Goal: Task Accomplishment & Management: Use online tool/utility

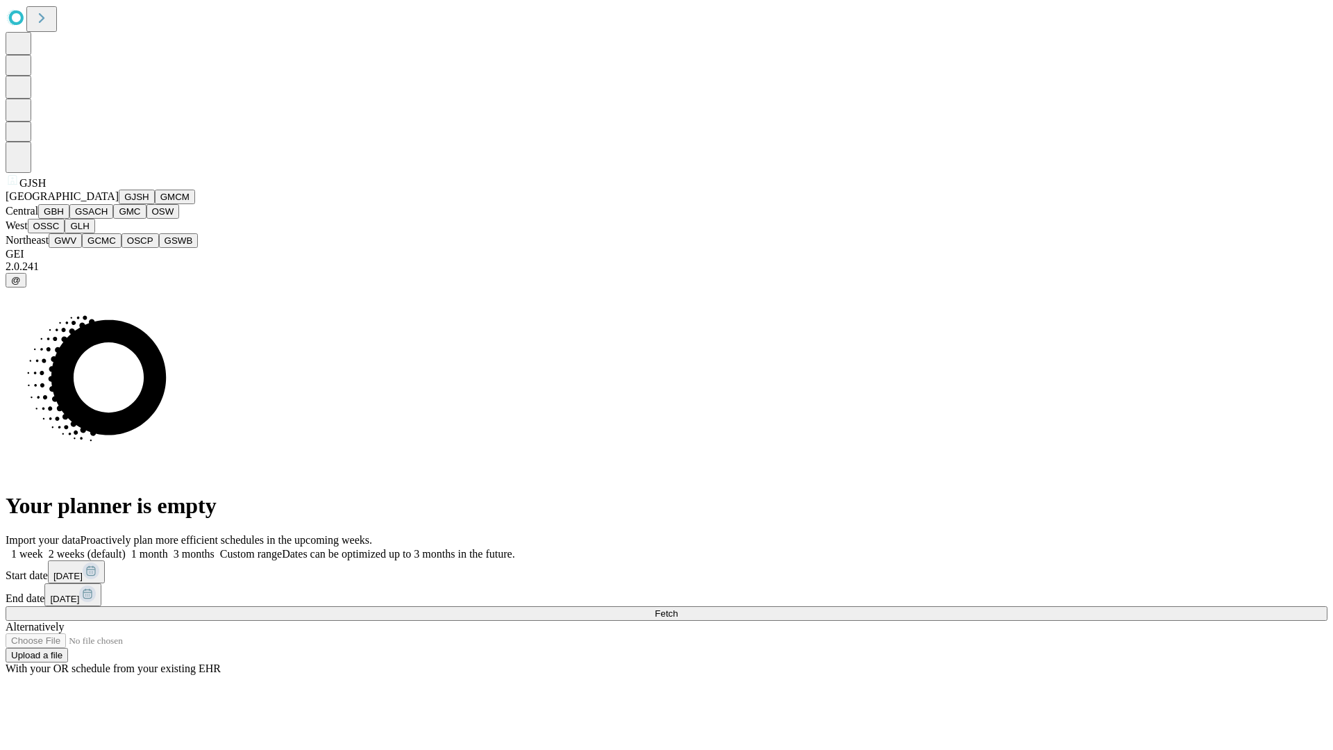
click at [119, 204] on button "GJSH" at bounding box center [137, 197] width 36 height 15
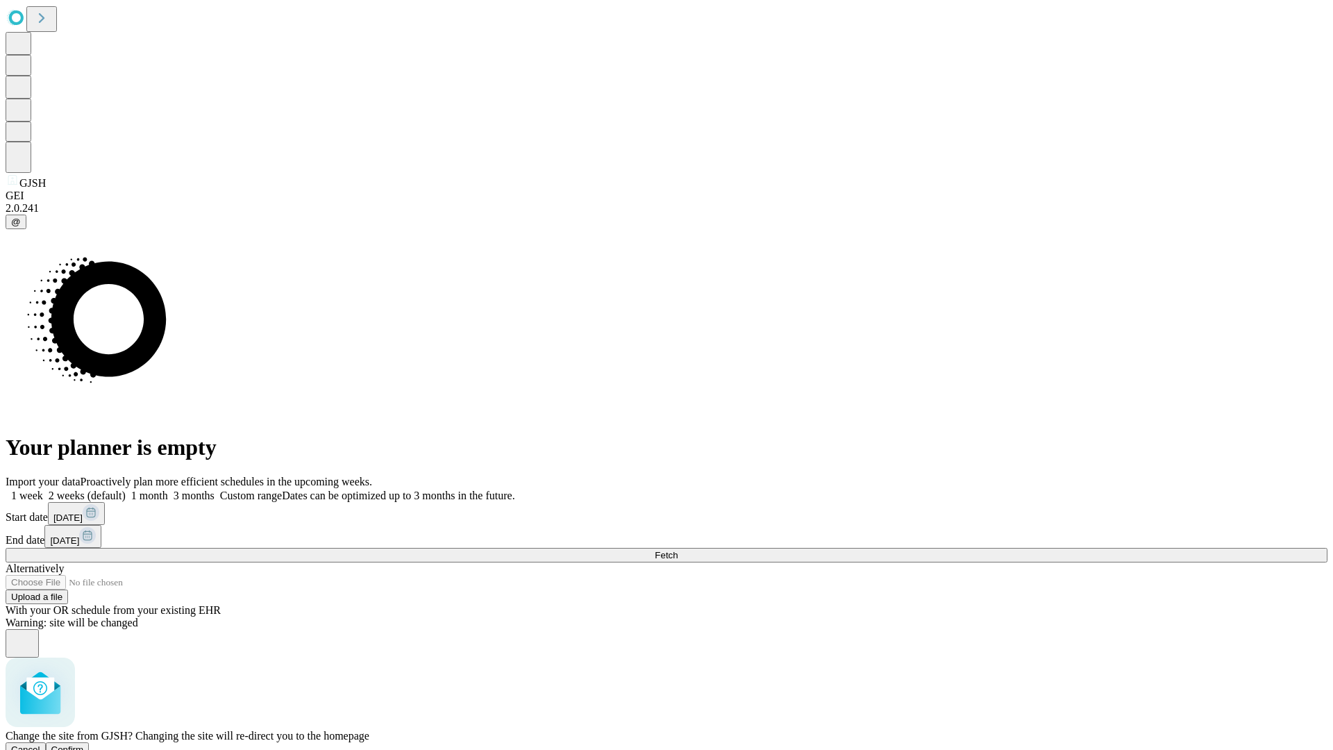
click at [84, 744] on span "Confirm" at bounding box center [67, 749] width 33 height 10
click at [168, 490] on label "1 month" at bounding box center [147, 496] width 42 height 12
click at [678, 550] on span "Fetch" at bounding box center [666, 555] width 23 height 10
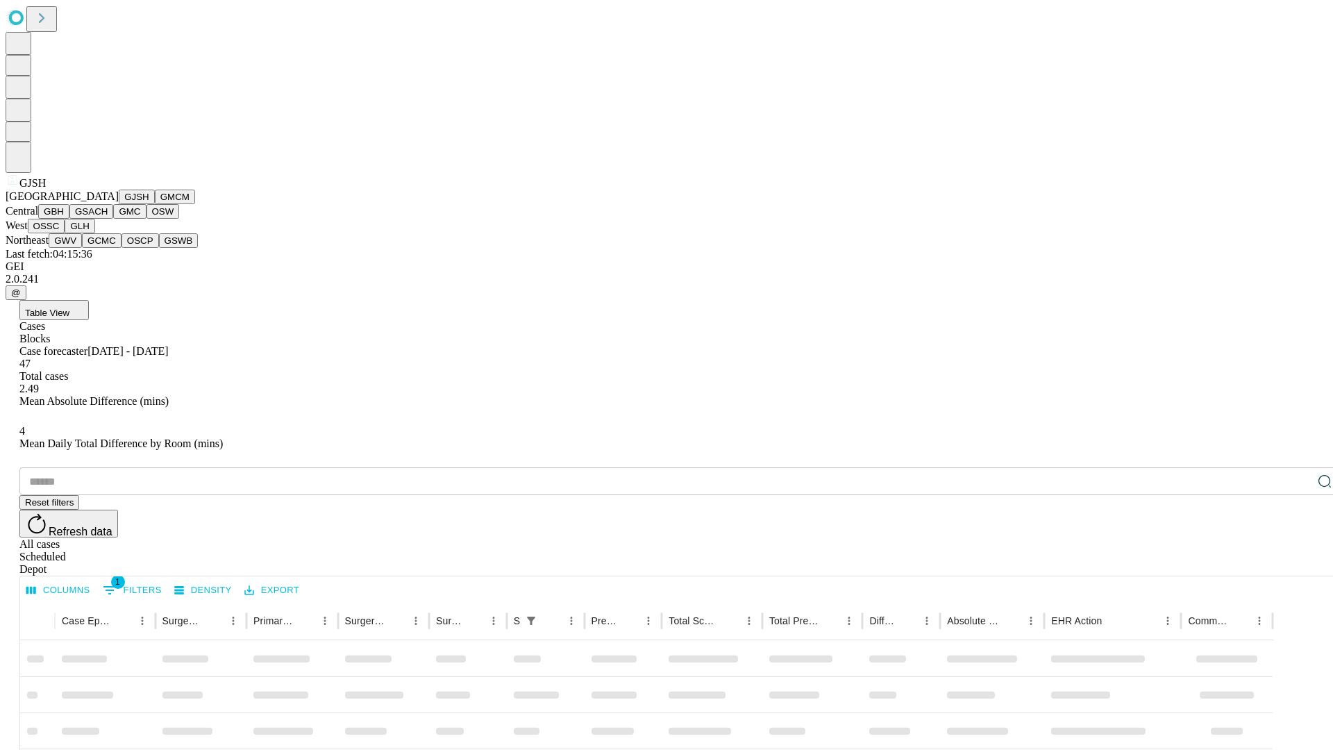
click at [155, 204] on button "GMCM" at bounding box center [175, 197] width 40 height 15
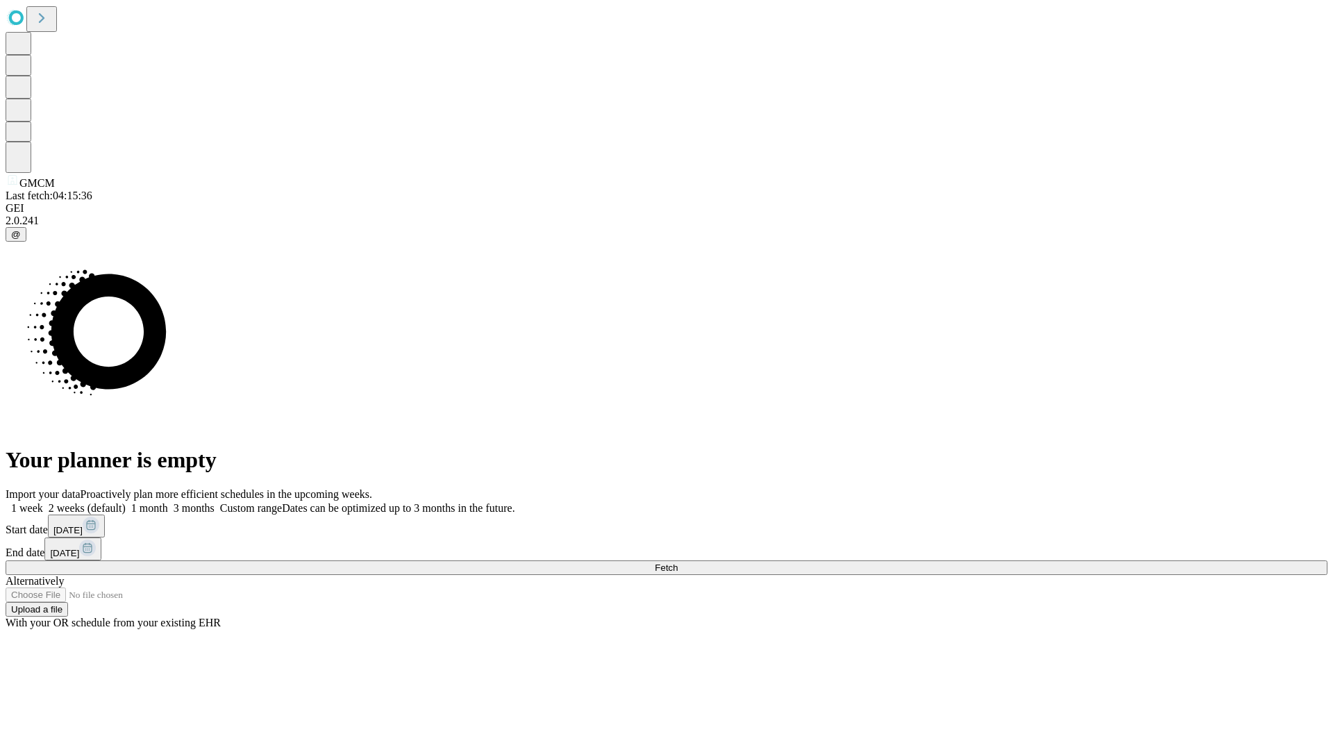
click at [168, 502] on label "1 month" at bounding box center [147, 508] width 42 height 12
click at [678, 563] on span "Fetch" at bounding box center [666, 568] width 23 height 10
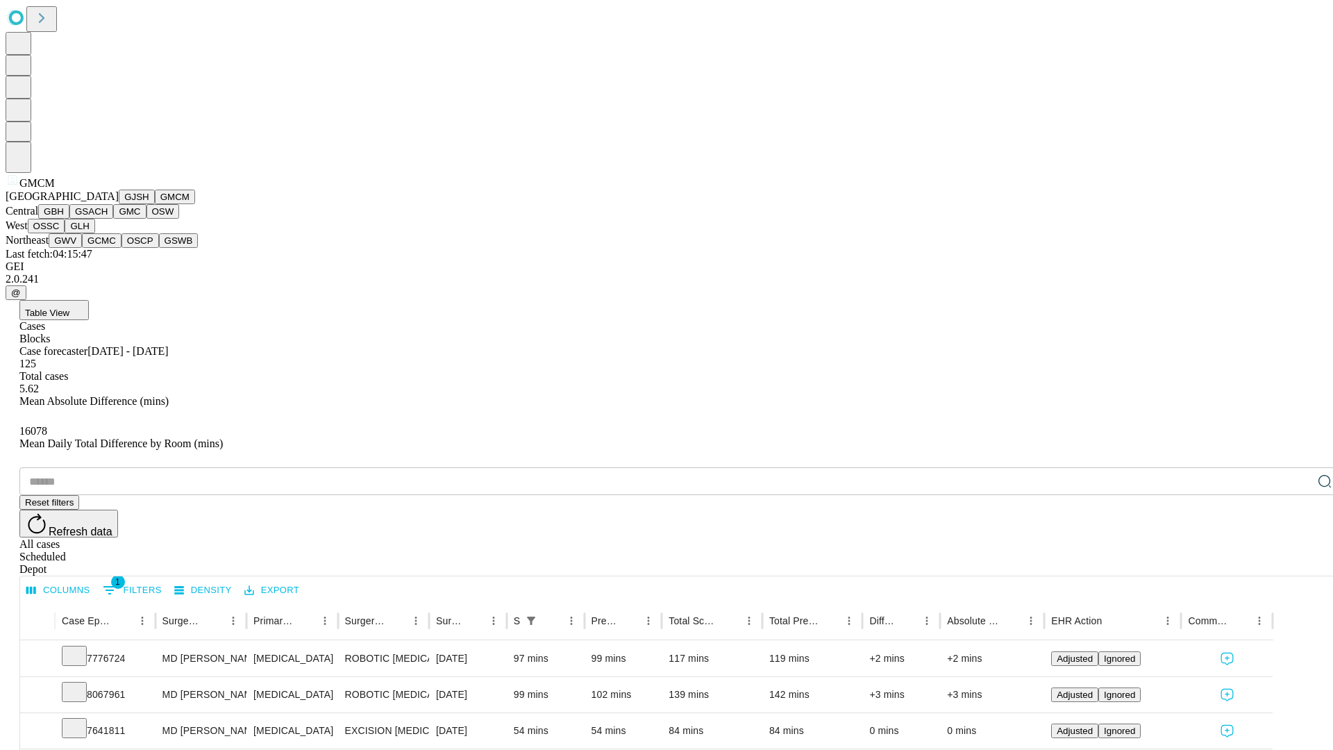
click at [69, 219] on button "GBH" at bounding box center [53, 211] width 31 height 15
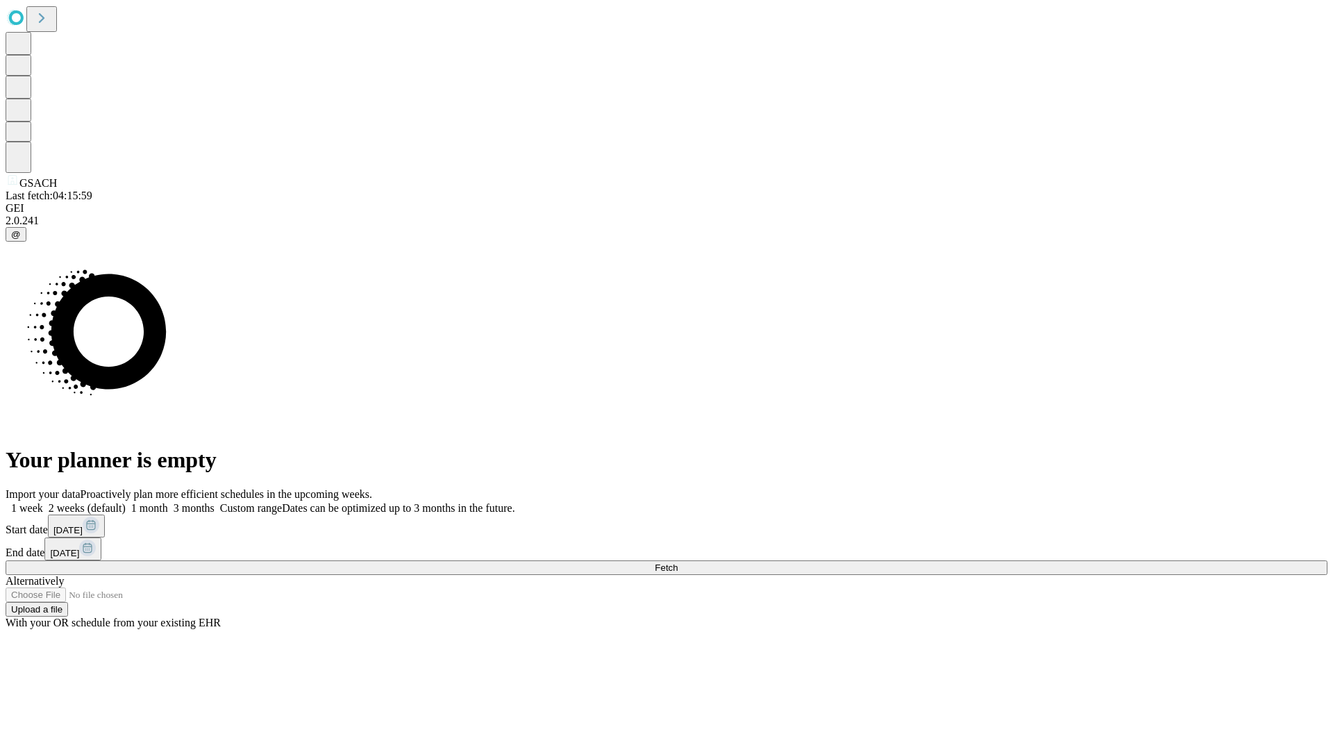
click at [168, 502] on label "1 month" at bounding box center [147, 508] width 42 height 12
click at [678, 563] on span "Fetch" at bounding box center [666, 568] width 23 height 10
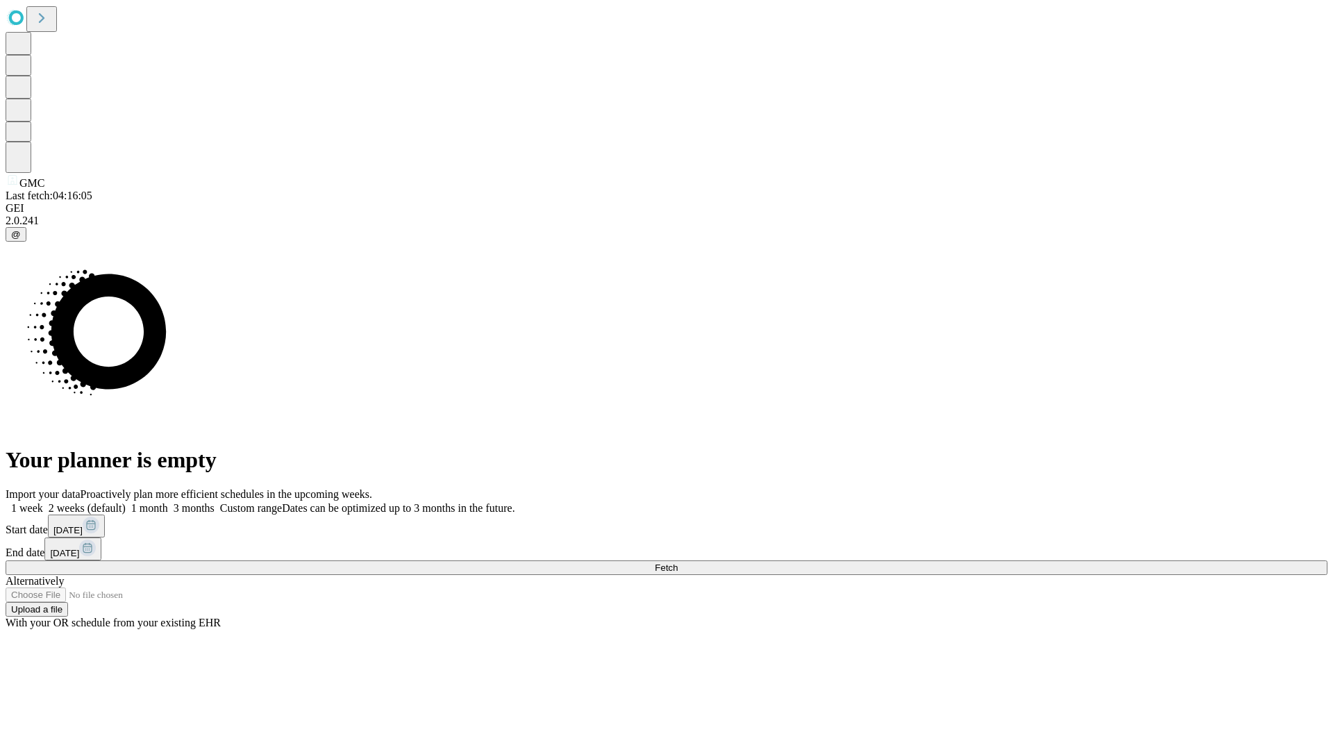
click at [678, 563] on span "Fetch" at bounding box center [666, 568] width 23 height 10
click at [168, 502] on label "1 month" at bounding box center [147, 508] width 42 height 12
click at [678, 563] on span "Fetch" at bounding box center [666, 568] width 23 height 10
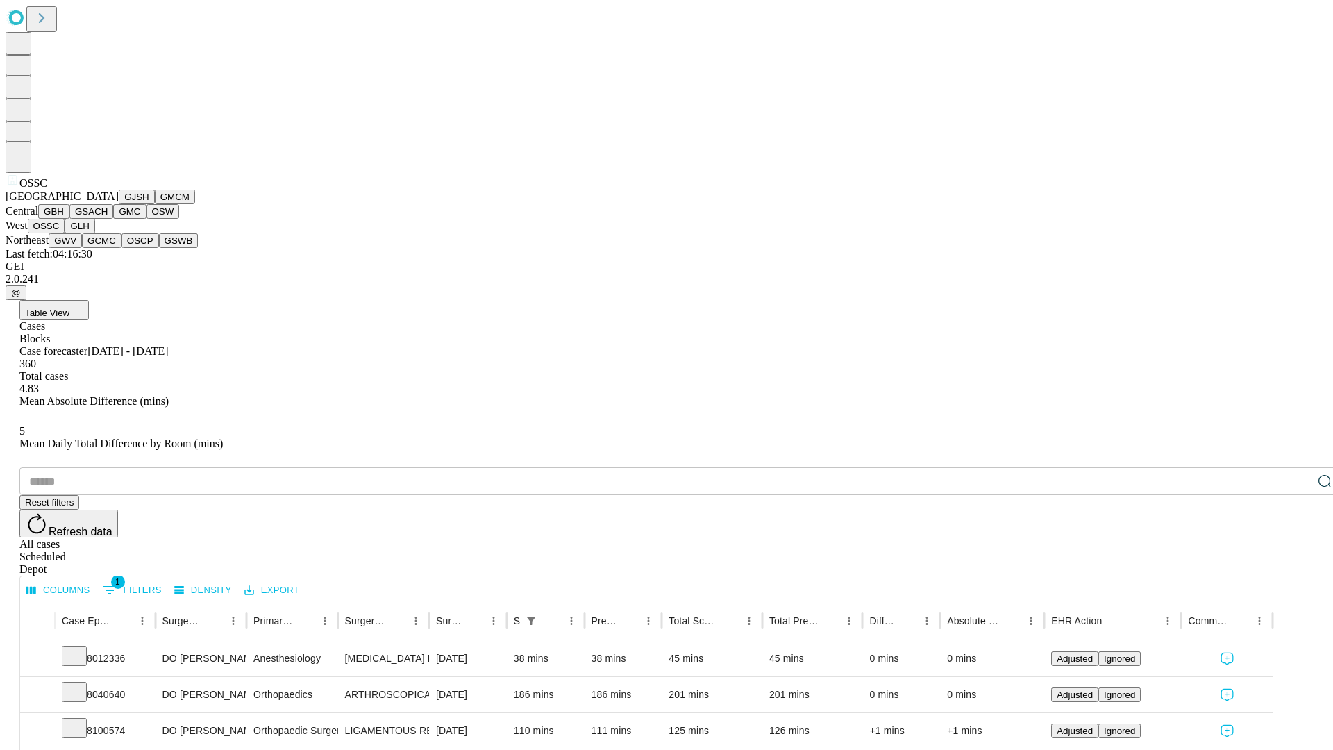
click at [94, 233] on button "GLH" at bounding box center [80, 226] width 30 height 15
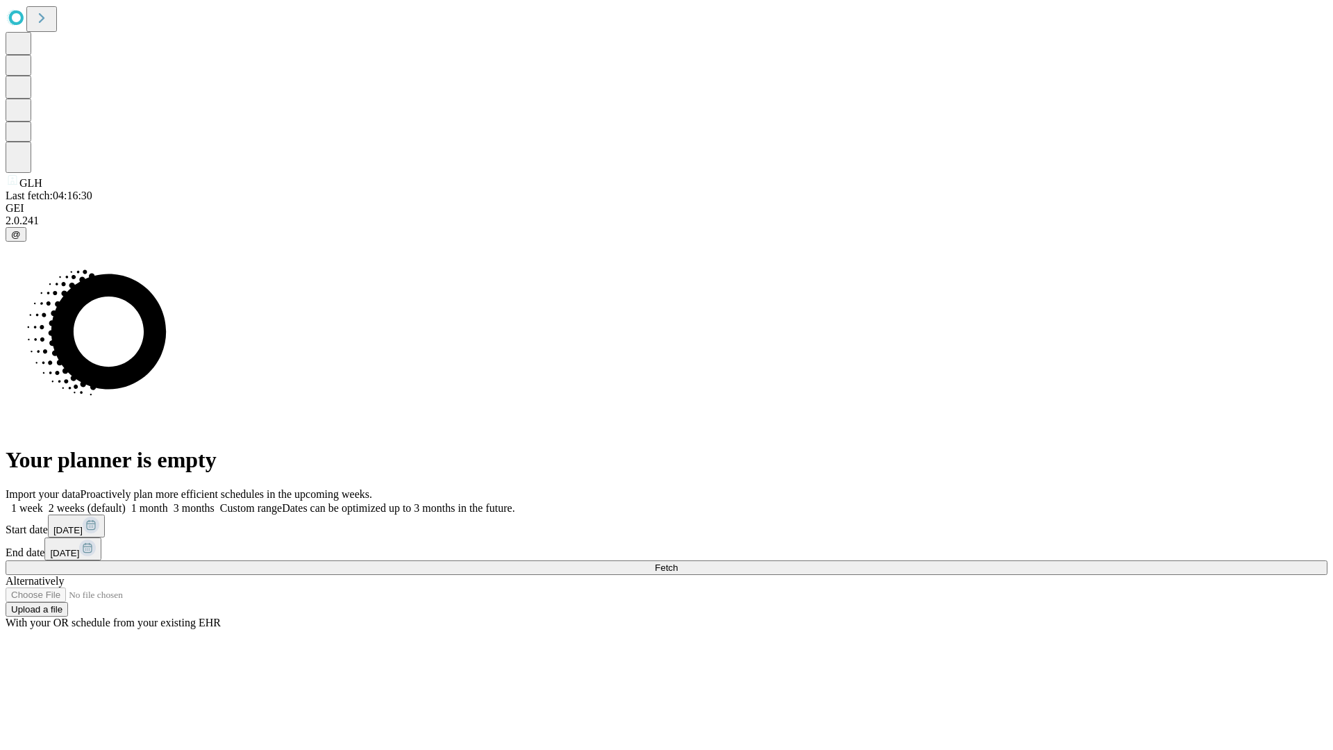
click at [168, 502] on label "1 month" at bounding box center [147, 508] width 42 height 12
click at [678, 563] on span "Fetch" at bounding box center [666, 568] width 23 height 10
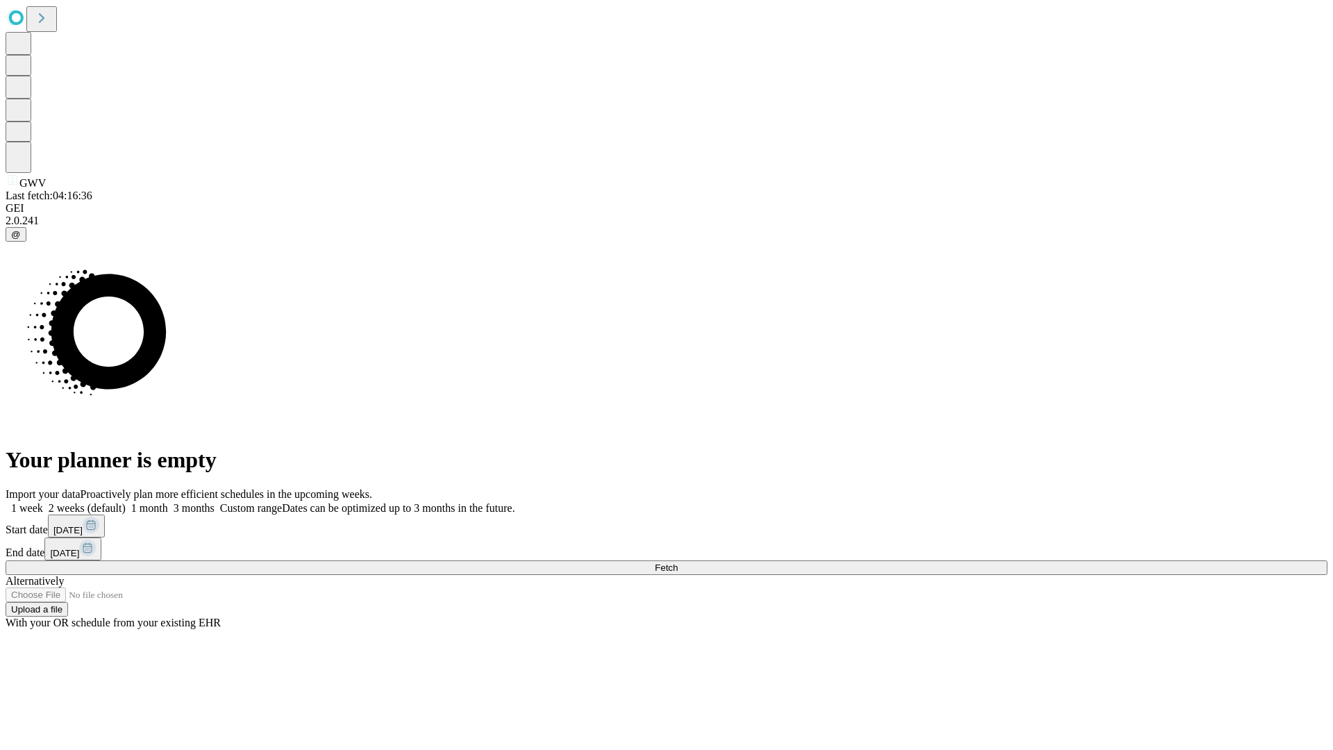
click at [678, 563] on span "Fetch" at bounding box center [666, 568] width 23 height 10
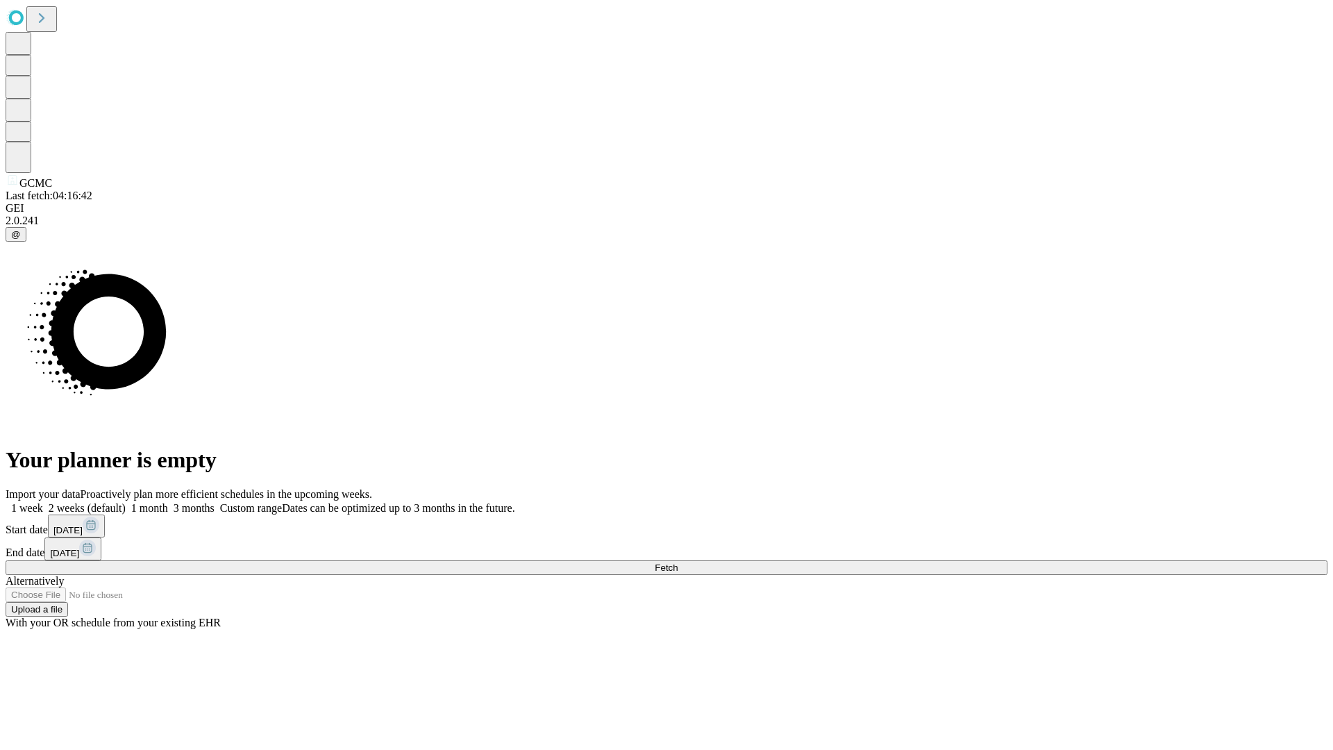
click at [168, 502] on label "1 month" at bounding box center [147, 508] width 42 height 12
click at [678, 563] on span "Fetch" at bounding box center [666, 568] width 23 height 10
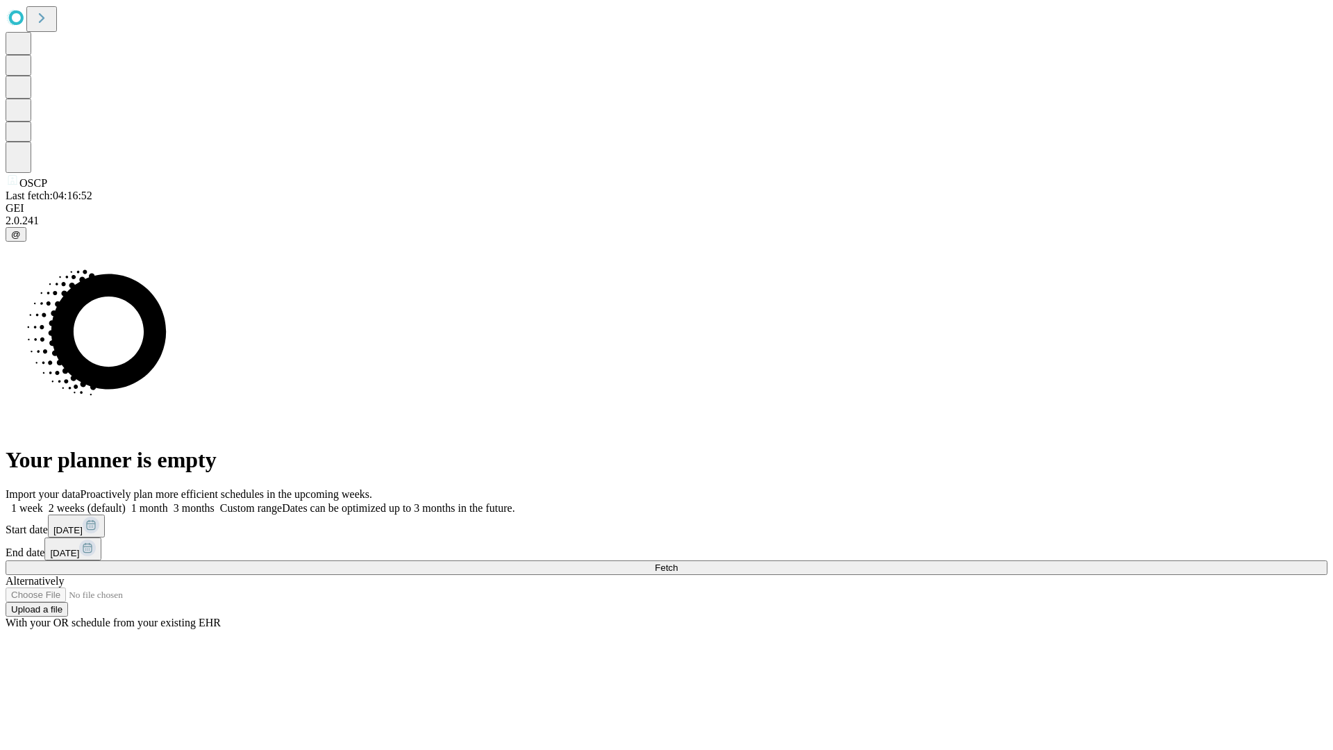
click at [168, 502] on label "1 month" at bounding box center [147, 508] width 42 height 12
click at [678, 563] on span "Fetch" at bounding box center [666, 568] width 23 height 10
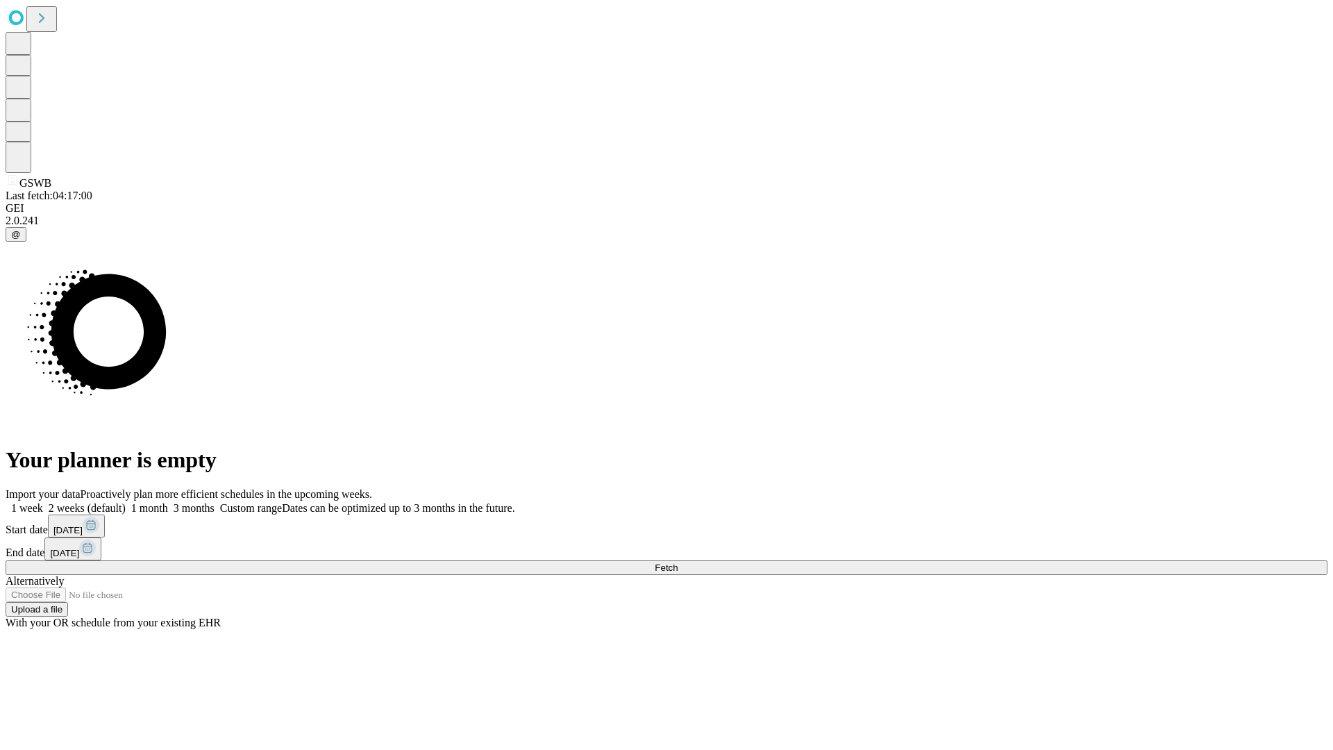
click at [168, 502] on label "1 month" at bounding box center [147, 508] width 42 height 12
click at [678, 563] on span "Fetch" at bounding box center [666, 568] width 23 height 10
